Goal: Information Seeking & Learning: Learn about a topic

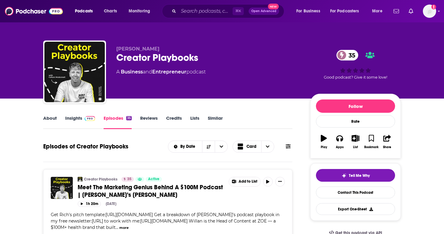
scroll to position [20, 0]
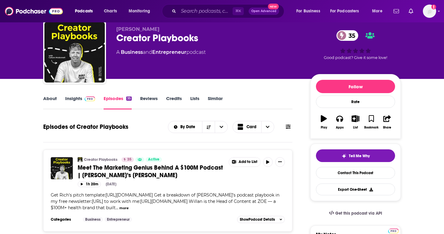
click at [77, 105] on link "Insights" at bounding box center [80, 102] width 30 height 14
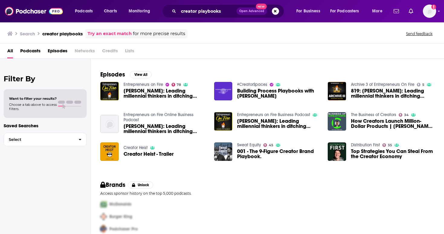
scroll to position [80, 0]
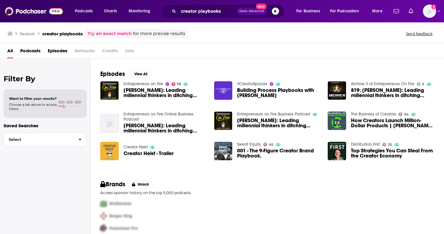
click at [110, 156] on img "Creator Heist - Trailer" at bounding box center [109, 151] width 18 height 18
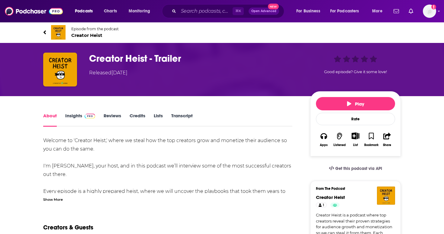
click at [76, 29] on span "Episode from the podcast" at bounding box center [94, 29] width 47 height 5
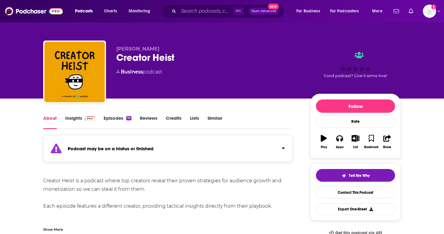
click at [127, 122] on link "Episodes 10" at bounding box center [118, 122] width 28 height 14
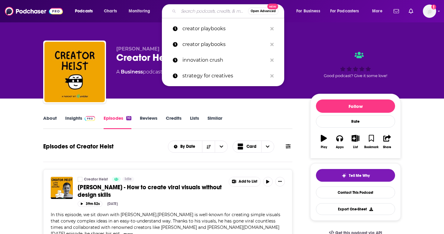
click at [206, 12] on input "Search podcasts, credits, & more..." at bounding box center [214, 11] width 70 height 10
type input "x"
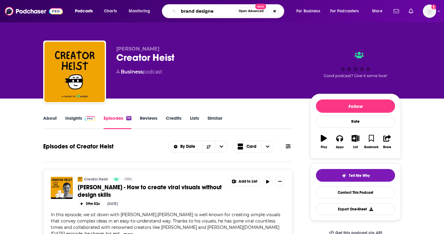
type input "brand designer"
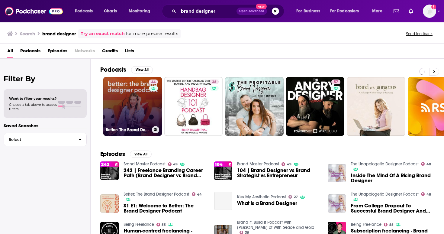
click at [130, 112] on link "44 Better: The Brand Designer Podcast" at bounding box center [132, 106] width 59 height 59
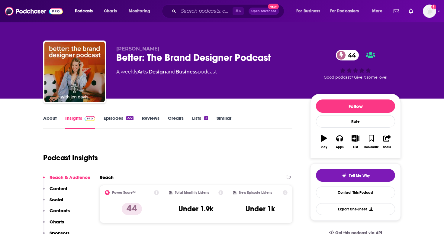
click at [124, 124] on link "Episodes 222" at bounding box center [119, 122] width 30 height 14
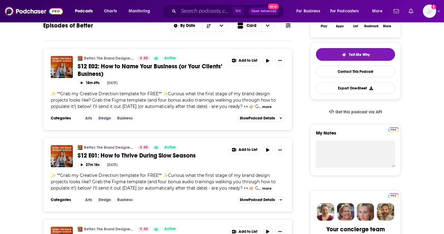
scroll to position [121, 0]
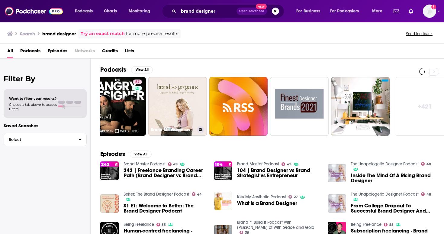
scroll to position [0, 211]
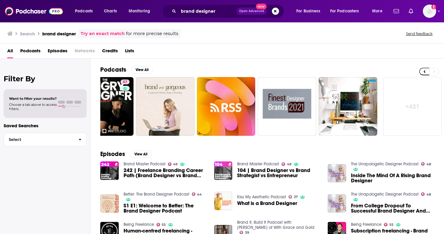
click at [231, 179] on img "104 | Brand Designer vs Brand Strategist vs Entrepreneur" at bounding box center [223, 170] width 18 height 18
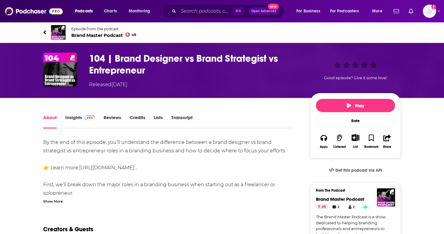
click at [93, 34] on span "Brand Master Podcast 49" at bounding box center [103, 35] width 65 height 6
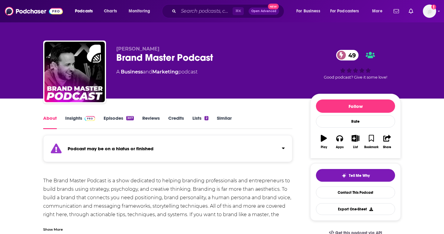
click at [121, 120] on link "Episodes 307" at bounding box center [119, 122] width 30 height 14
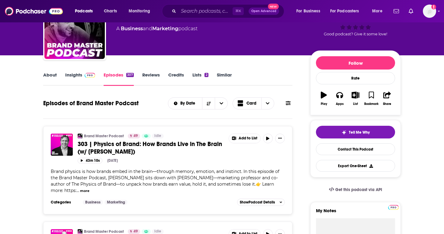
scroll to position [46, 0]
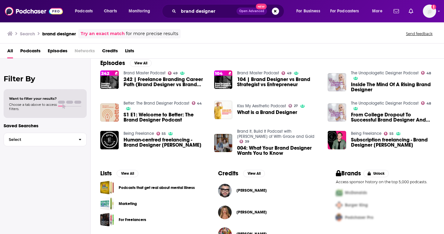
scroll to position [107, 0]
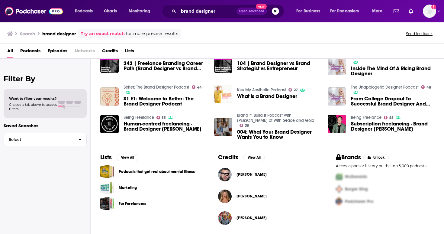
click at [240, 121] on link "Brand It, Build It Podcast with Kelly Zugay of With Grace and Gold" at bounding box center [275, 118] width 77 height 10
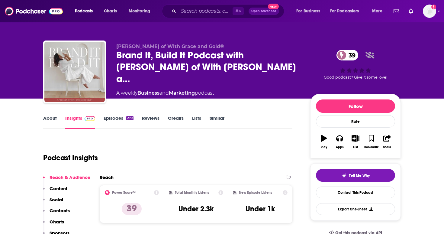
click at [127, 119] on div "279" at bounding box center [129, 118] width 7 height 4
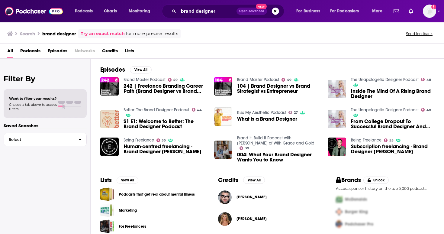
scroll to position [91, 0]
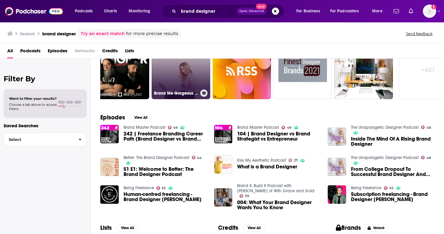
scroll to position [38, 0]
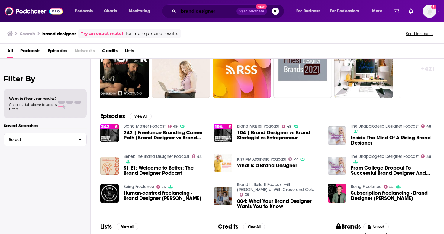
click at [187, 11] on input "brand designer" at bounding box center [208, 11] width 58 height 10
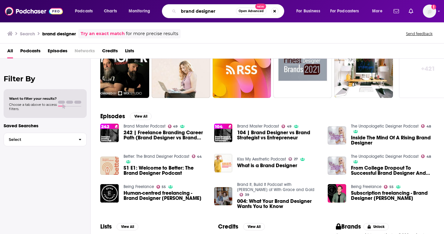
click at [186, 11] on input "brand designer" at bounding box center [207, 11] width 57 height 10
type input "designer"
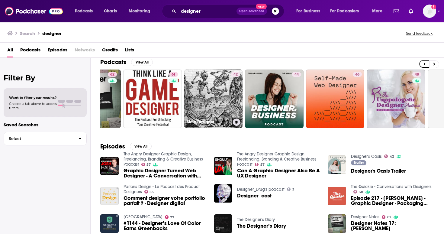
scroll to position [0, 121]
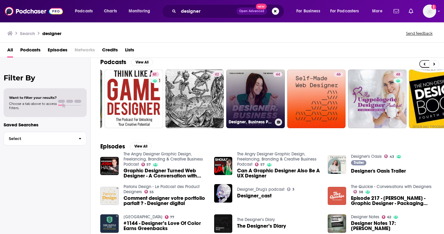
click at [245, 102] on link "44 Designer. Business Podcast" at bounding box center [255, 99] width 59 height 59
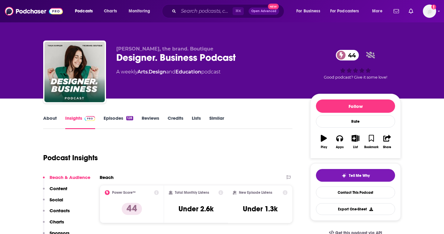
click at [125, 124] on link "Episodes 128" at bounding box center [119, 122] width 30 height 14
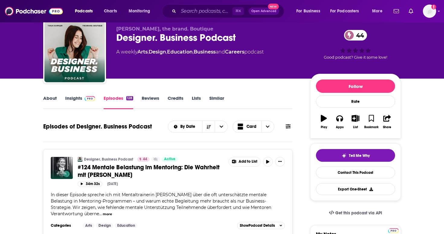
scroll to position [17, 0]
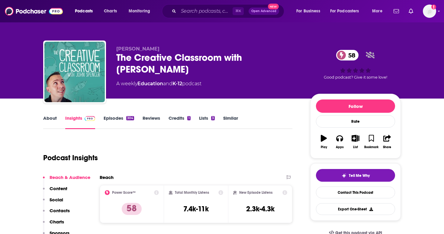
click at [127, 120] on link "Episodes 304" at bounding box center [119, 122] width 31 height 14
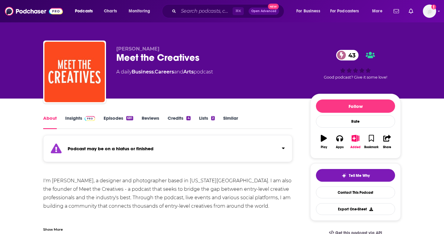
click at [128, 125] on link "Episodes 681" at bounding box center [119, 122] width 30 height 14
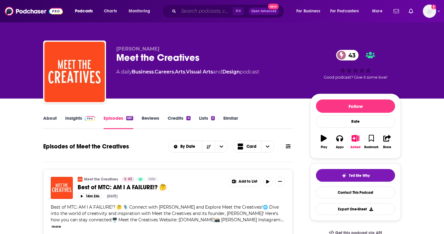
click at [202, 14] on input "Search podcasts, credits, & more..." at bounding box center [206, 11] width 54 height 10
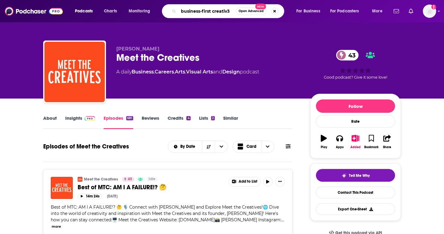
type input "business-first creativ3w"
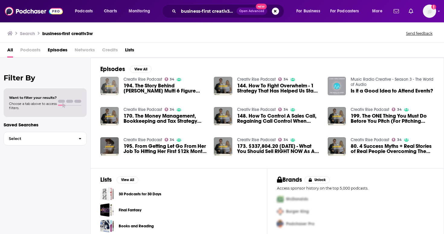
click at [110, 82] on img "194. The Story Behind Brian Kuranishi’s Multi 6 Figure Creative Business (Shoot…" at bounding box center [109, 86] width 18 height 18
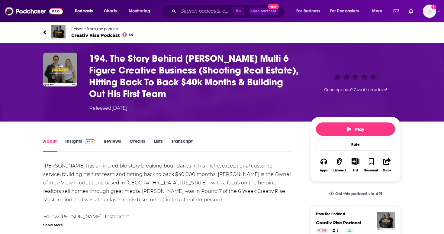
click at [63, 31] on img at bounding box center [58, 32] width 15 height 15
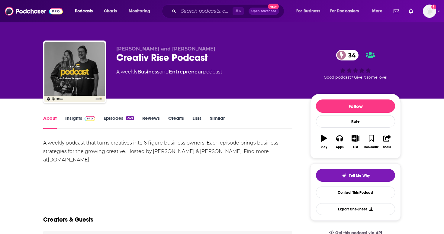
click at [125, 119] on link "Episodes 249" at bounding box center [119, 122] width 30 height 14
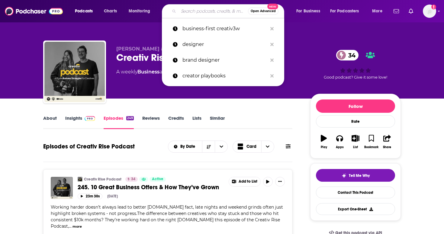
click at [189, 10] on input "Search podcasts, credits, & more..." at bounding box center [214, 11] width 70 height 10
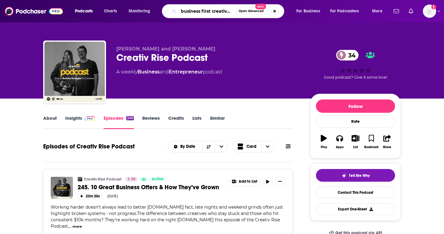
scroll to position [0, 1]
type input "business first creatives"
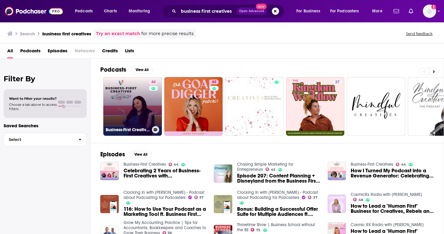
click at [134, 112] on link "44 Business-First Creatives" at bounding box center [132, 106] width 59 height 59
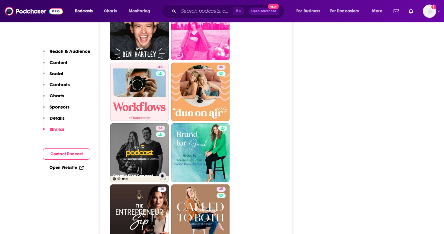
scroll to position [960, 0]
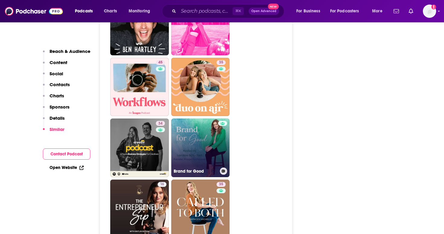
click at [184, 152] on link "Brand for Good" at bounding box center [200, 147] width 59 height 59
type input "https://www.podchaser.com/podcasts/brand-for-good-4236150"
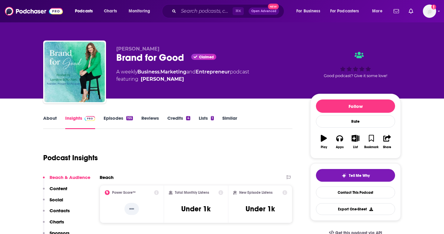
click at [43, 120] on link "About" at bounding box center [50, 122] width 14 height 14
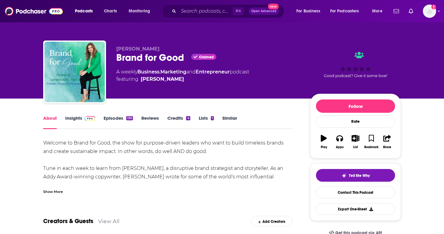
click at [113, 122] on link "Episodes 155" at bounding box center [118, 122] width 29 height 14
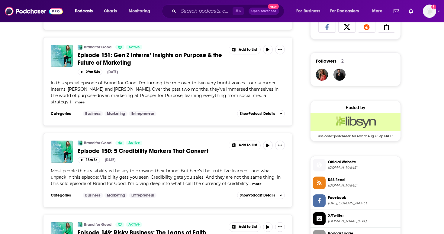
scroll to position [414, 0]
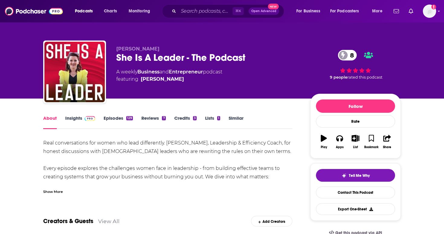
click at [89, 118] on img at bounding box center [90, 118] width 11 height 5
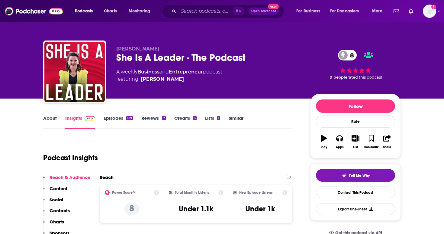
click at [50, 121] on link "About" at bounding box center [50, 122] width 14 height 14
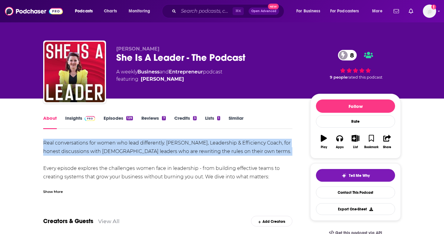
drag, startPoint x: 41, startPoint y: 141, endPoint x: 224, endPoint y: 163, distance: 184.1
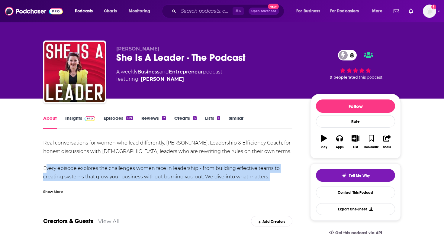
drag, startPoint x: 270, startPoint y: 179, endPoint x: 42, endPoint y: 170, distance: 227.7
copy div "Every episode explores the challenges women face in leadership - from building …"
click at [124, 120] on link "Episodes 129" at bounding box center [118, 122] width 29 height 14
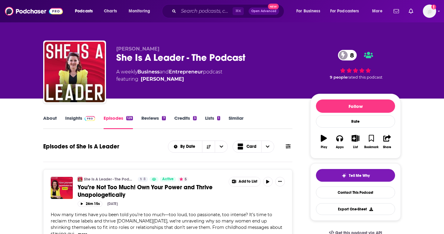
click at [85, 118] on img at bounding box center [90, 118] width 11 height 5
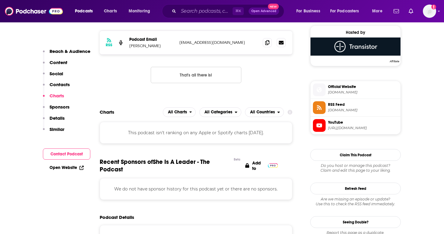
scroll to position [457, 0]
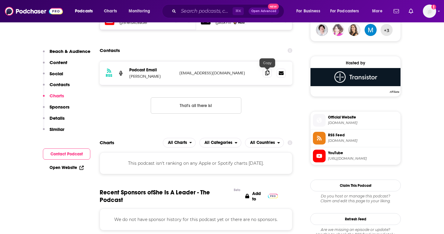
click at [266, 72] on icon at bounding box center [267, 72] width 4 height 5
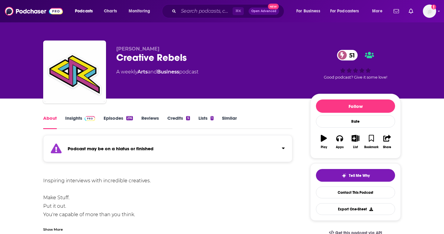
click at [79, 123] on link "Insights" at bounding box center [80, 122] width 30 height 14
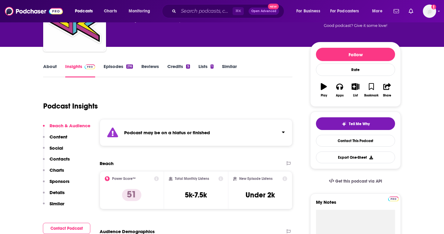
scroll to position [52, 0]
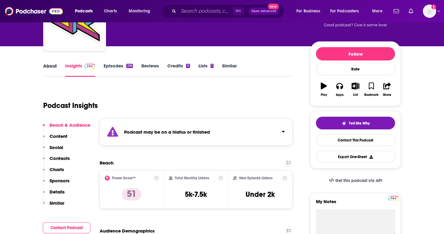
click at [57, 68] on div "About" at bounding box center [54, 70] width 22 height 14
click at [51, 66] on link "About" at bounding box center [50, 70] width 14 height 14
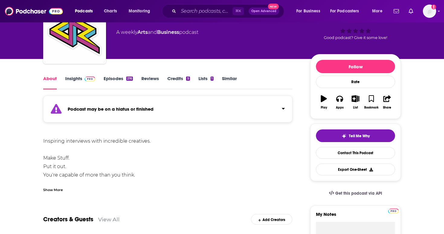
scroll to position [41, 0]
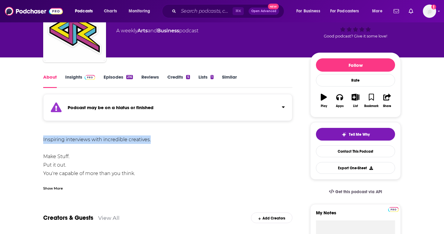
drag, startPoint x: 40, startPoint y: 138, endPoint x: 153, endPoint y: 139, distance: 112.7
copy div "Inspiring interviews with incredible creatives."
click at [90, 77] on img at bounding box center [90, 77] width 11 height 5
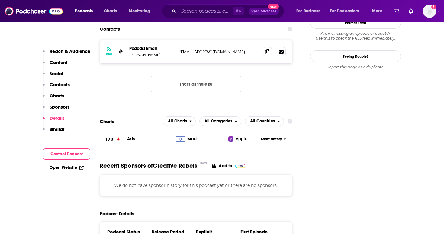
scroll to position [519, 0]
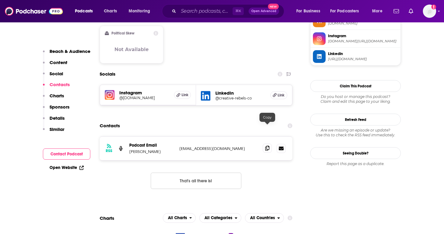
click at [268, 146] on icon at bounding box center [267, 148] width 4 height 5
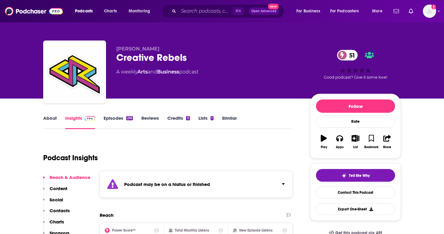
click at [127, 122] on link "Episodes 216" at bounding box center [118, 122] width 29 height 14
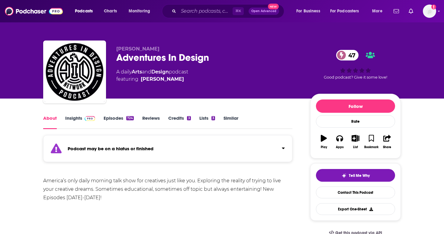
click at [80, 118] on link "Insights" at bounding box center [80, 122] width 30 height 14
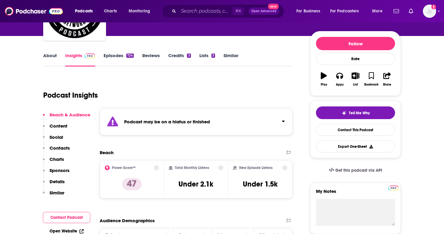
scroll to position [63, 0]
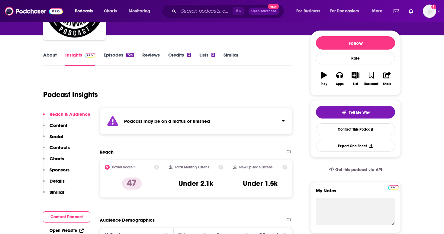
click at [124, 62] on link "Episodes 724" at bounding box center [119, 59] width 30 height 14
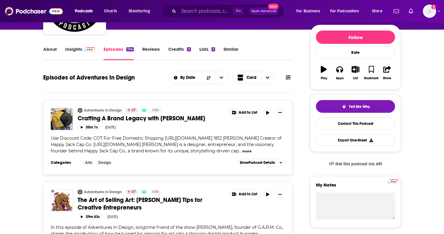
scroll to position [69, 0]
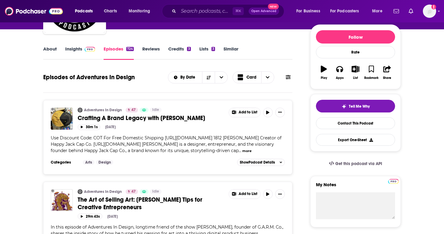
click at [56, 48] on link "About" at bounding box center [50, 53] width 14 height 14
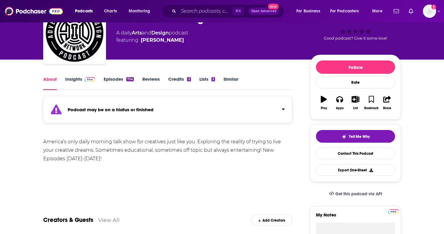
scroll to position [39, 0]
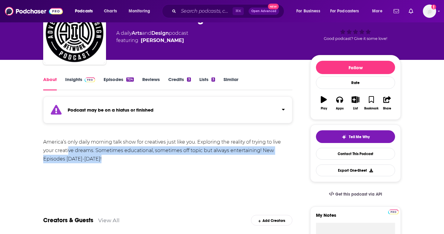
drag, startPoint x: 121, startPoint y: 158, endPoint x: 68, endPoint y: 149, distance: 54.2
click at [68, 149] on div "America’s only daily morning talk show for creatives just like you. Exploring t…" at bounding box center [167, 150] width 249 height 25
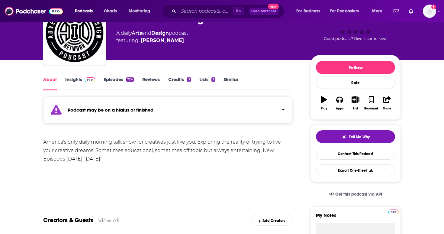
click at [74, 159] on div "America’s only daily morning talk show for creatives just like you. Exploring t…" at bounding box center [167, 150] width 249 height 25
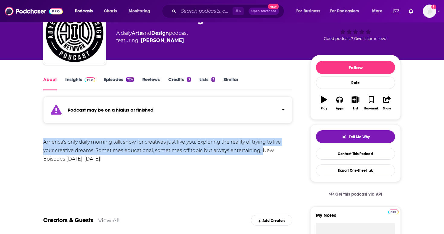
drag, startPoint x: 263, startPoint y: 150, endPoint x: 42, endPoint y: 146, distance: 221.2
copy div "America’s only daily morning talk show for creatives just like you. Exploring t…"
click at [174, 81] on link "Credits 3" at bounding box center [179, 83] width 22 height 14
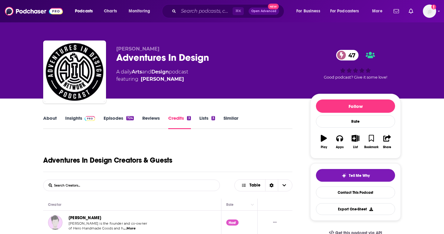
click at [128, 118] on div "724" at bounding box center [130, 118] width 8 height 4
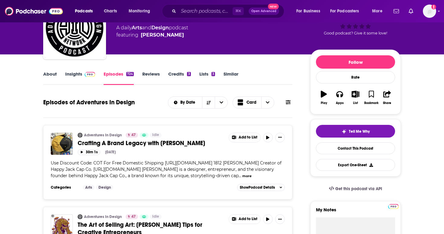
scroll to position [52, 0]
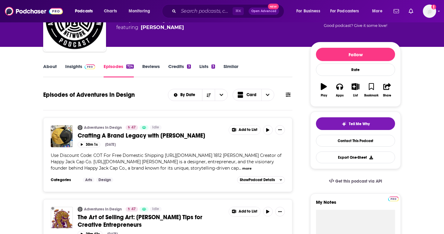
click at [73, 75] on link "Insights" at bounding box center [80, 70] width 30 height 14
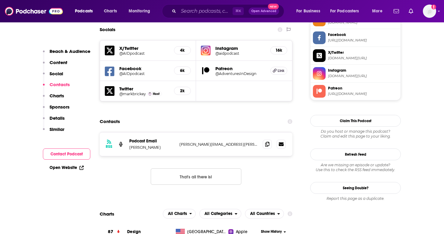
scroll to position [579, 0]
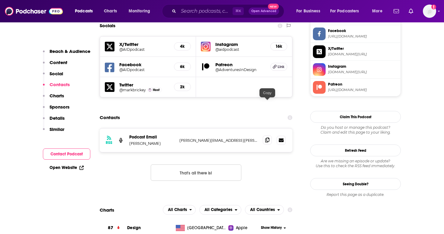
click at [269, 135] on span at bounding box center [267, 139] width 9 height 9
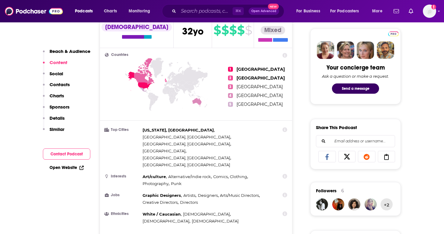
scroll to position [0, 0]
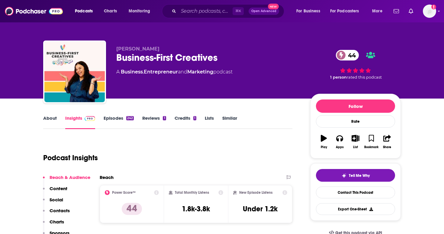
drag, startPoint x: 152, startPoint y: 100, endPoint x: 221, endPoint y: 99, distance: 68.9
click at [55, 116] on link "About" at bounding box center [50, 122] width 14 height 14
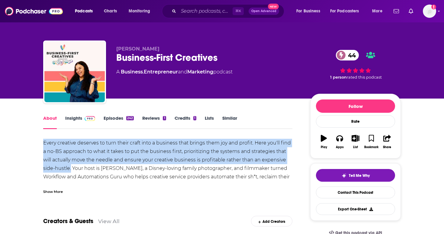
drag, startPoint x: 38, startPoint y: 139, endPoint x: 70, endPoint y: 171, distance: 44.9
copy div "Every creative deserves to turn their craft into a business that brings them jo…"
click at [187, 119] on link "Credits 1" at bounding box center [186, 122] width 22 height 14
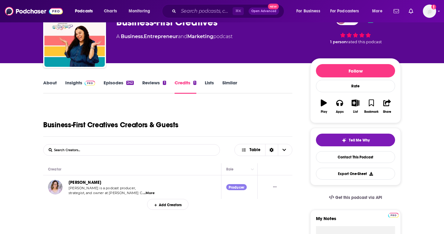
scroll to position [71, 0]
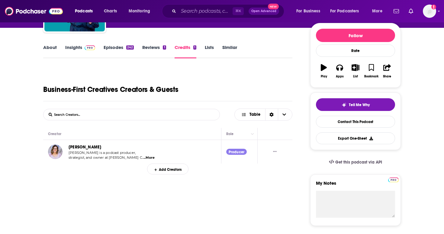
click at [156, 46] on link "Reviews 1" at bounding box center [154, 51] width 24 height 14
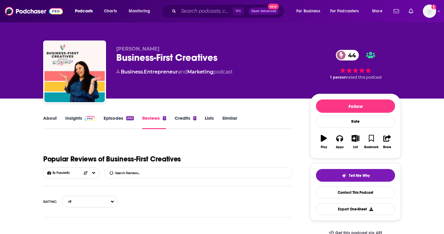
click at [76, 121] on link "Insights" at bounding box center [80, 122] width 30 height 14
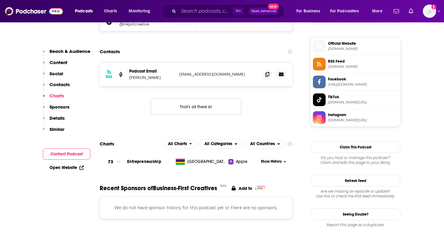
scroll to position [468, 0]
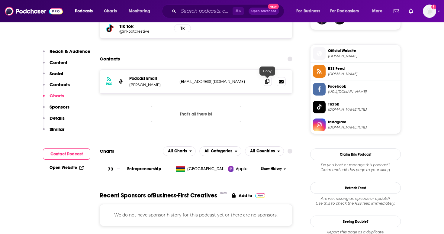
click at [268, 82] on icon at bounding box center [267, 81] width 4 height 5
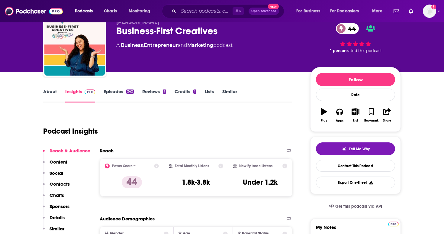
scroll to position [0, 0]
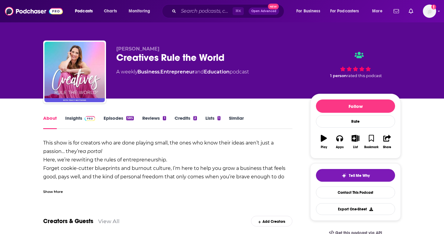
click at [78, 115] on div "About Insights Episodes 585 Reviews 1 Credits 2 Lists 1 Similar" at bounding box center [167, 121] width 249 height 15
click at [77, 122] on link "Insights" at bounding box center [80, 122] width 30 height 14
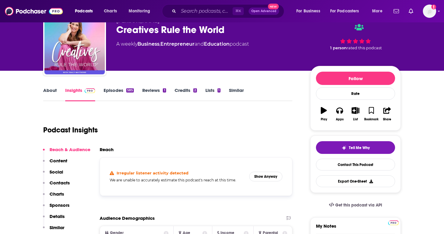
scroll to position [31, 0]
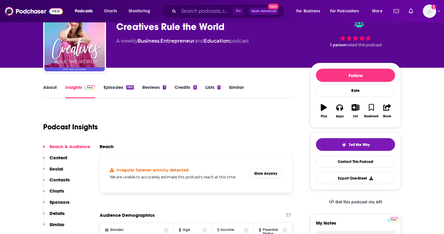
click at [55, 92] on link "About" at bounding box center [50, 91] width 14 height 14
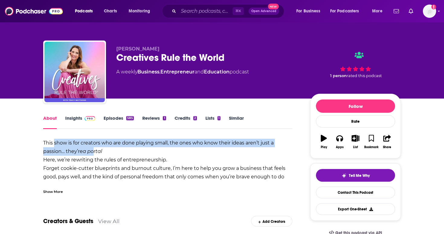
drag, startPoint x: 54, startPoint y: 146, endPoint x: 93, endPoint y: 148, distance: 39.1
click at [93, 148] on div "This show is for creators who are done playing small, the ones who know their i…" at bounding box center [167, 194] width 249 height 110
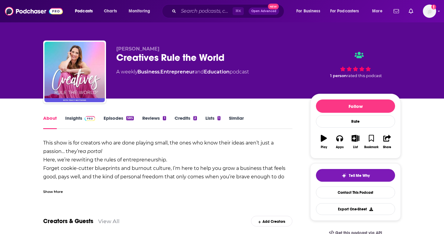
click at [48, 145] on b "This show is for creators who are done playing small, the ones who know their i…" at bounding box center [158, 147] width 231 height 14
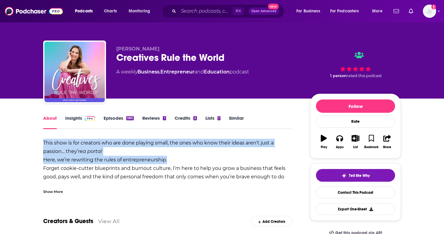
drag, startPoint x: 41, startPoint y: 143, endPoint x: 175, endPoint y: 164, distance: 135.5
copy div "This show is for creators who are done playing small, the ones who know their i…"
click at [135, 157] on div "This show is for creators who are done playing small, the ones who know their i…" at bounding box center [167, 194] width 249 height 110
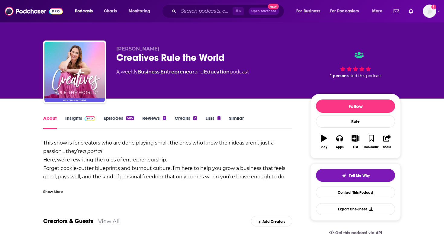
click at [146, 165] on b "Here, we’re rewriting the rules of entrepreneurship. Forget cookie-cutter bluep…" at bounding box center [164, 172] width 242 height 31
drag, startPoint x: 141, startPoint y: 153, endPoint x: 38, endPoint y: 139, distance: 104.1
copy div "This show is for creators who are done playing small, the ones who know their i…"
click at [128, 121] on link "Episodes 585" at bounding box center [119, 122] width 30 height 14
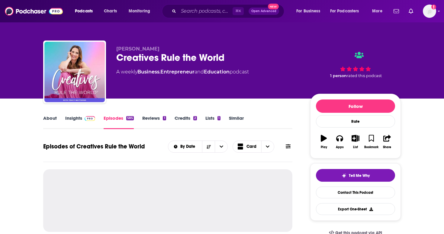
click at [91, 119] on img at bounding box center [90, 118] width 11 height 5
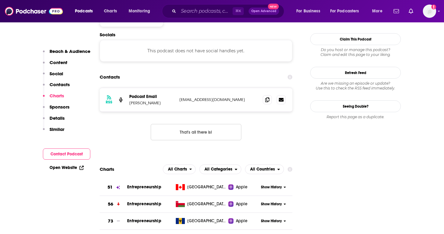
scroll to position [526, 0]
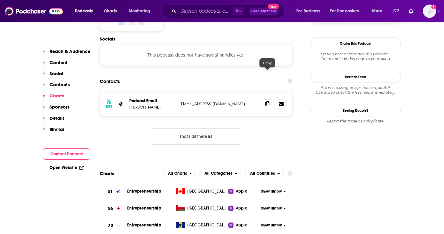
click at [266, 101] on icon at bounding box center [267, 103] width 4 height 5
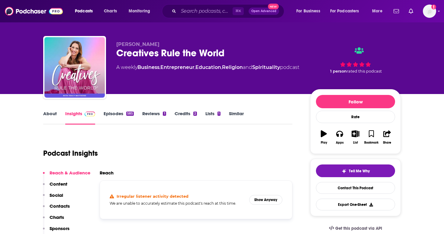
scroll to position [0, 0]
